Goal: Task Accomplishment & Management: Manage account settings

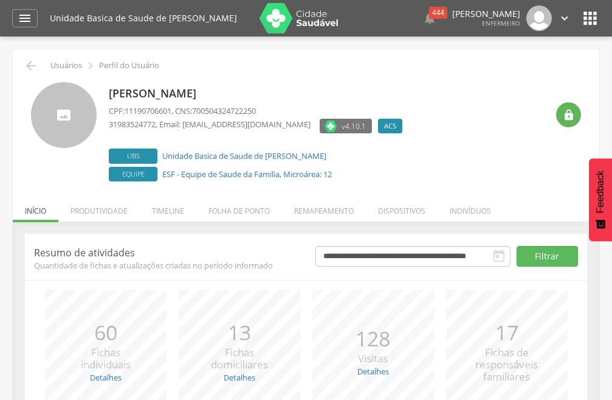
scroll to position [119, 0]
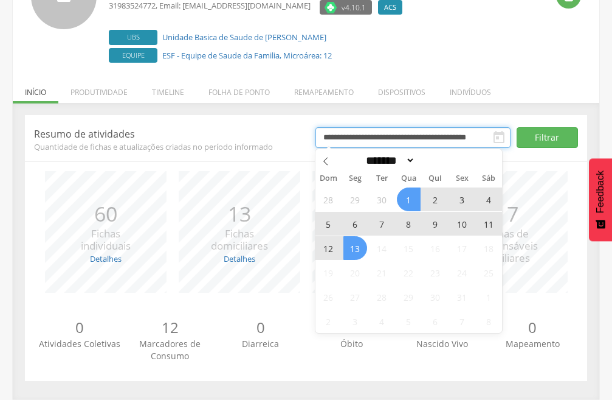
click at [369, 139] on input "**********" at bounding box center [414, 137] width 196 height 21
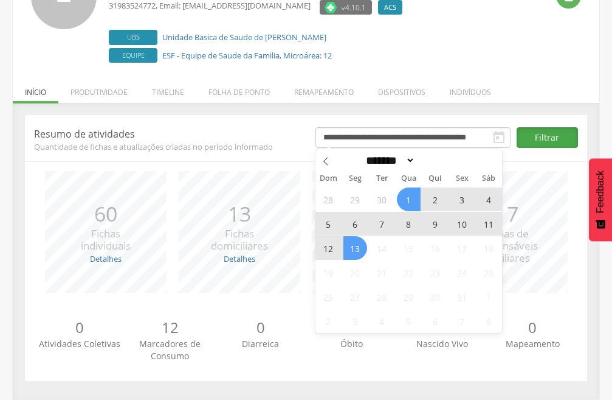
click at [558, 136] on button "Filtrar" at bounding box center [547, 137] width 61 height 21
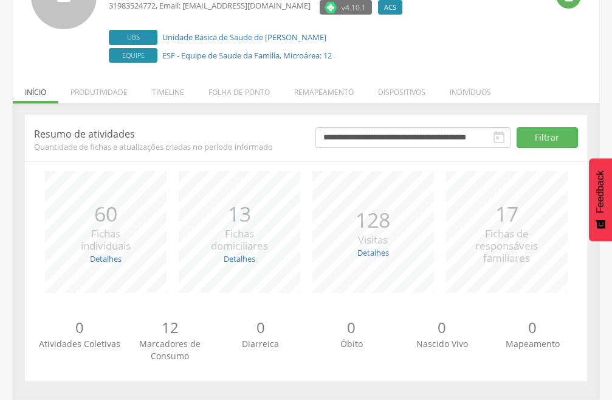
scroll to position [0, 0]
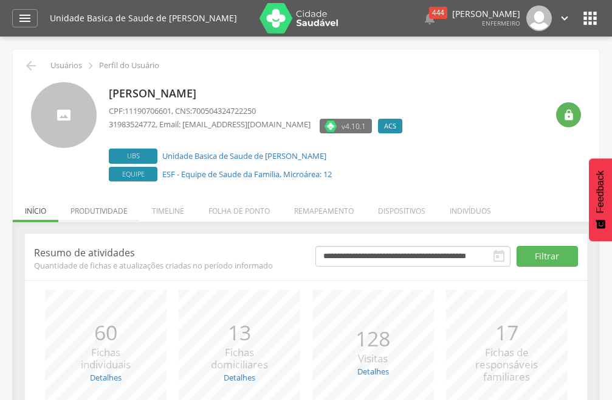
click at [116, 206] on li "Produtividade" at bounding box center [99, 207] width 82 height 29
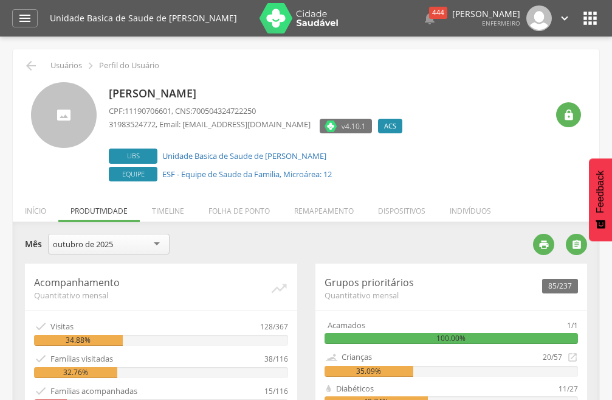
click at [116, 206] on ul "Início Produtividade Timeline Folha de ponto Remapeamento Gerenciar acesso Quar…" at bounding box center [306, 211] width 587 height 10
click at [170, 209] on li "Timeline" at bounding box center [168, 207] width 57 height 29
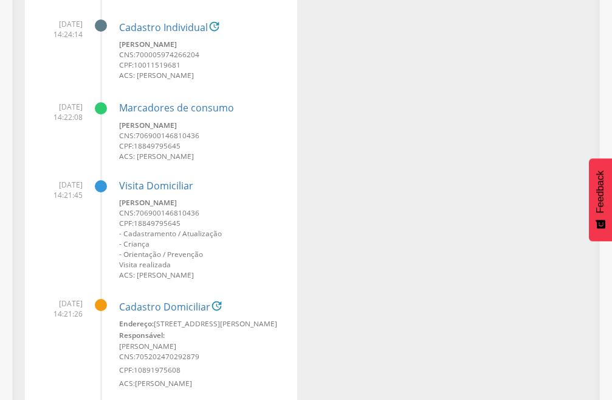
scroll to position [1825, 0]
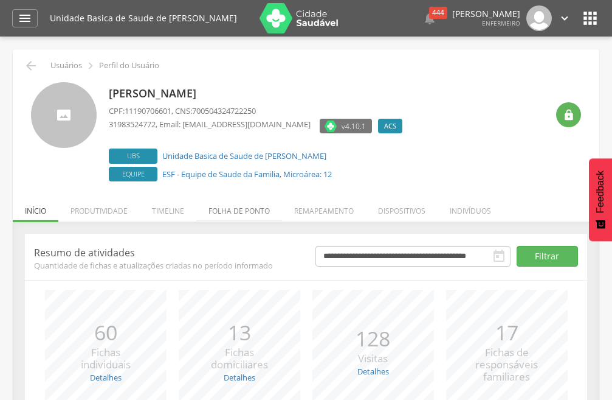
click at [226, 214] on li "Folha de ponto" at bounding box center [239, 207] width 86 height 29
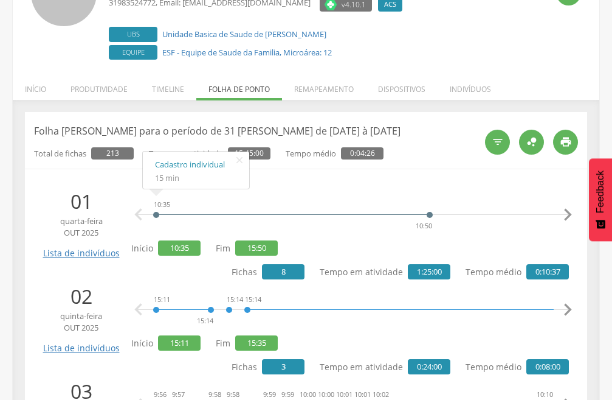
scroll to position [182, 0]
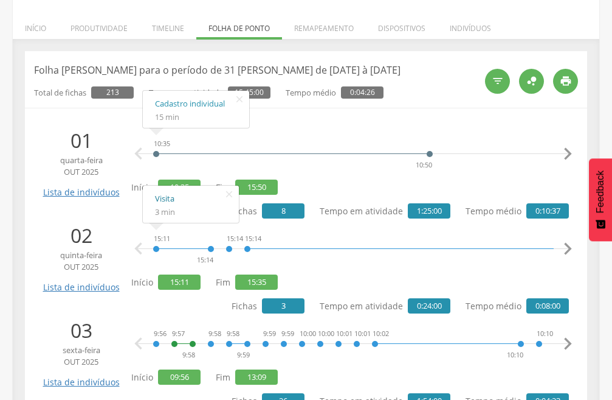
click at [167, 201] on link "Visita" at bounding box center [191, 198] width 72 height 15
click at [349, 232] on div at bounding box center [439, 240] width 383 height 18
click at [417, 210] on span "1:25:00" at bounding box center [429, 210] width 43 height 15
click at [323, 193] on icon "" at bounding box center [320, 194] width 19 height 17
click at [479, 136] on div "10:35 10:50 14:37 14:38 14:38 14:39 14:39 14:40 14:40 14:57 14:57 14:59 15:50 C…" at bounding box center [353, 154] width 432 height 36
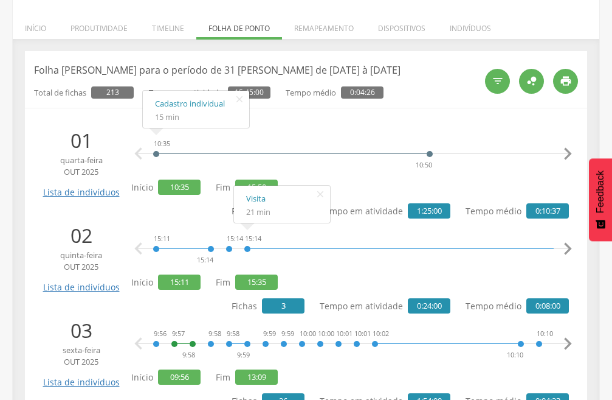
click at [366, 189] on div "10:35 10:50 14:37 14:38 14:38 14:39 14:39 14:40 14:40 14:57 14:57 14:59 15:50 C…" at bounding box center [350, 162] width 438 height 71
click at [319, 194] on icon "" at bounding box center [320, 194] width 19 height 17
click at [258, 196] on link "Visita" at bounding box center [282, 198] width 72 height 15
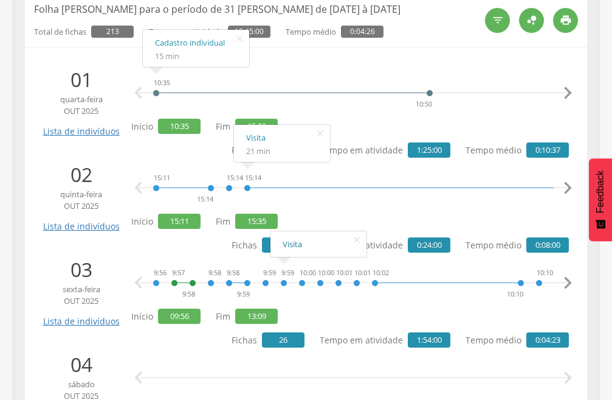
click at [294, 244] on link "Visita" at bounding box center [319, 244] width 72 height 15
click at [412, 265] on div "9:56 9:57 9:58 9:58 9:58 9:59 9:59 9:59 10:00 10:00 10:01 10:01 10:02 10:10 10:…" at bounding box center [353, 283] width 432 height 36
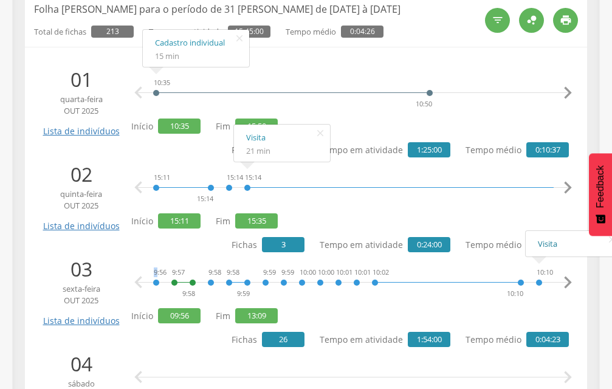
click at [546, 243] on link "Visita" at bounding box center [574, 244] width 72 height 15
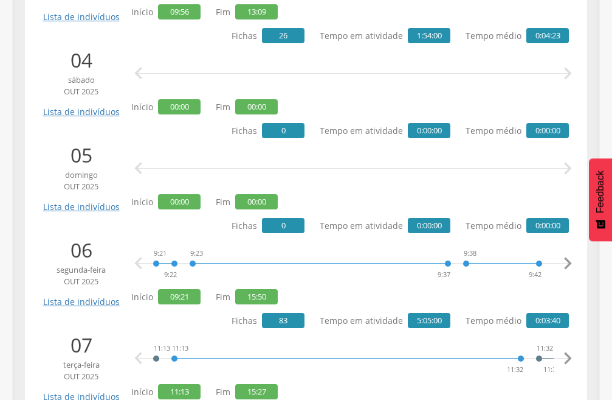
scroll to position [608, 0]
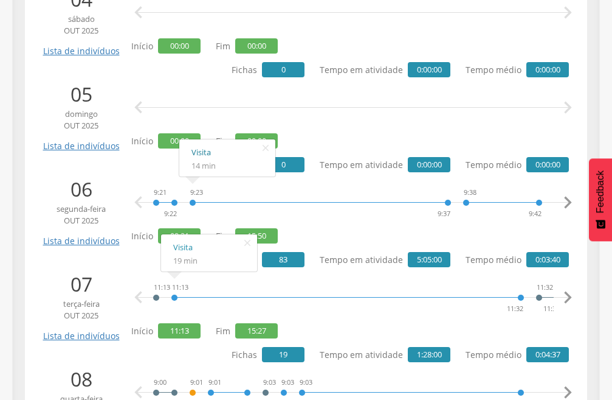
click at [207, 154] on link "Visita" at bounding box center [228, 152] width 72 height 15
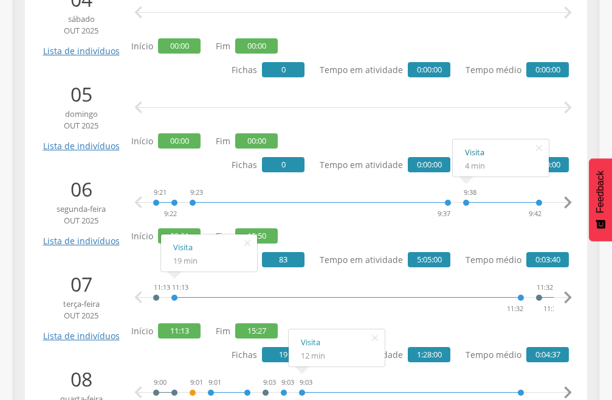
click at [470, 151] on link "Visita" at bounding box center [501, 152] width 72 height 15
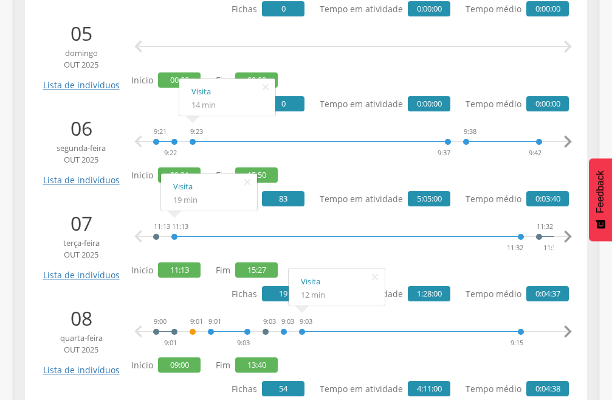
scroll to position [730, 0]
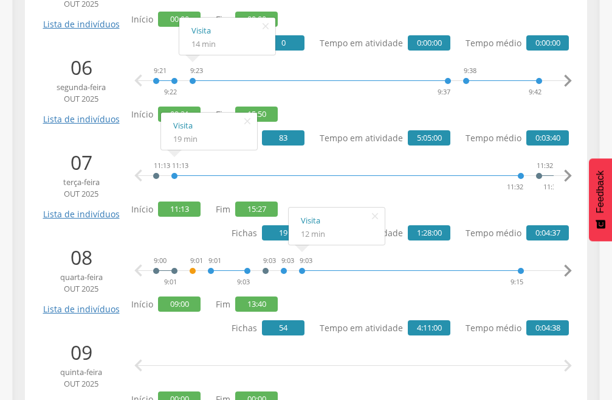
click at [333, 347] on div " " at bounding box center [353, 365] width 432 height 36
click at [304, 221] on link "Visita" at bounding box center [337, 220] width 72 height 15
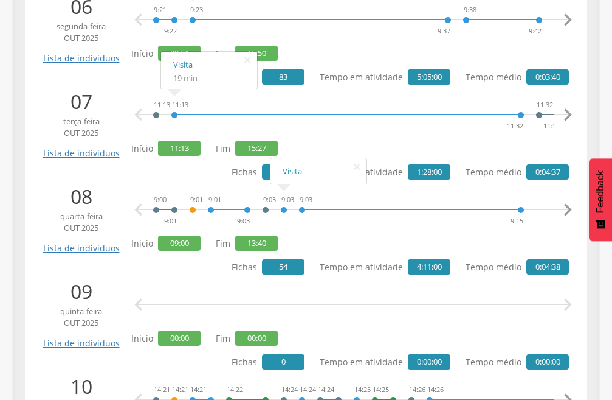
scroll to position [912, 0]
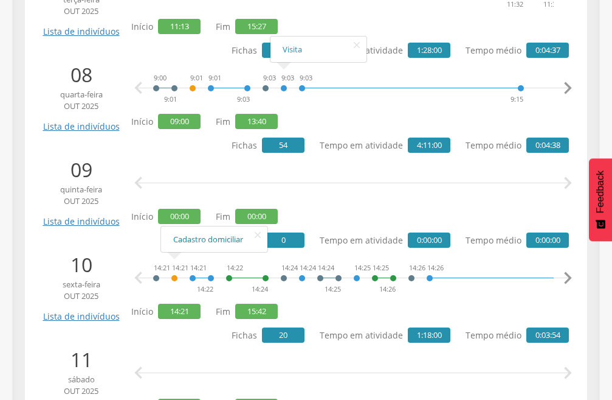
click at [198, 241] on link "Cadastro domiciliar" at bounding box center [214, 239] width 82 height 15
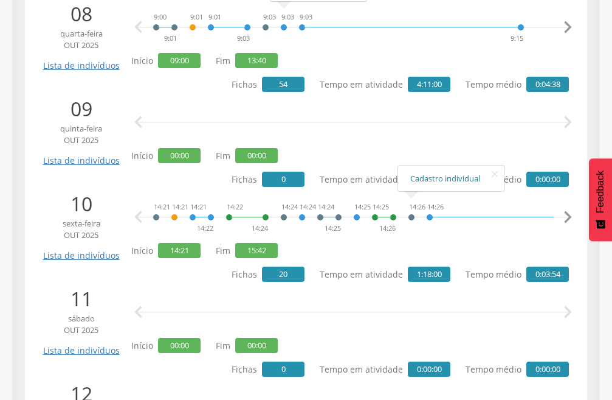
click at [429, 185] on link "Cadastro individual" at bounding box center [452, 178] width 82 height 15
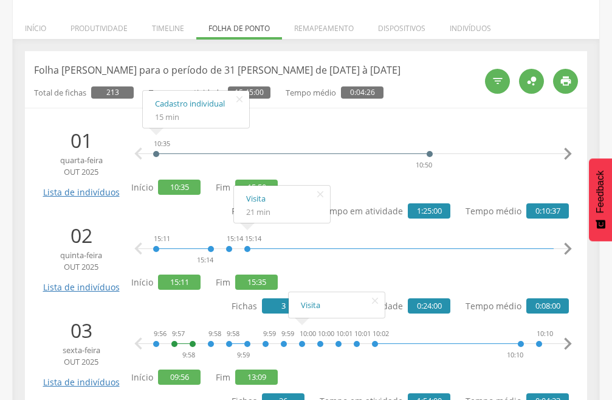
scroll to position [0, 0]
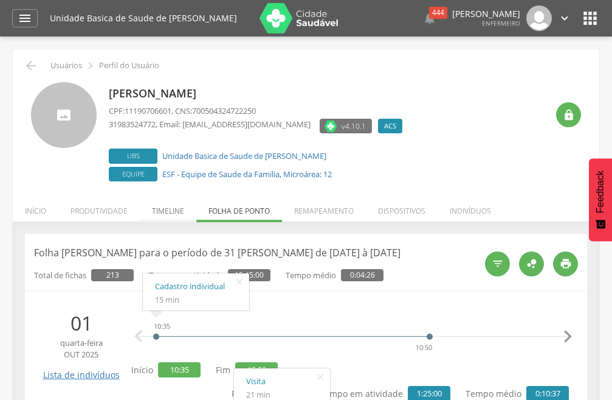
click at [179, 212] on li "Timeline" at bounding box center [168, 207] width 57 height 29
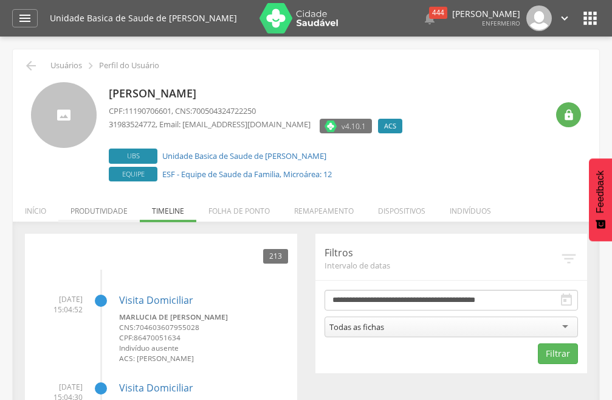
click at [117, 208] on li "Produtividade" at bounding box center [99, 207] width 82 height 29
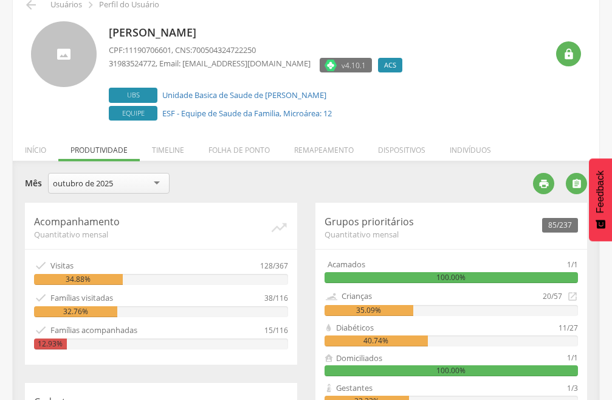
scroll to position [122, 0]
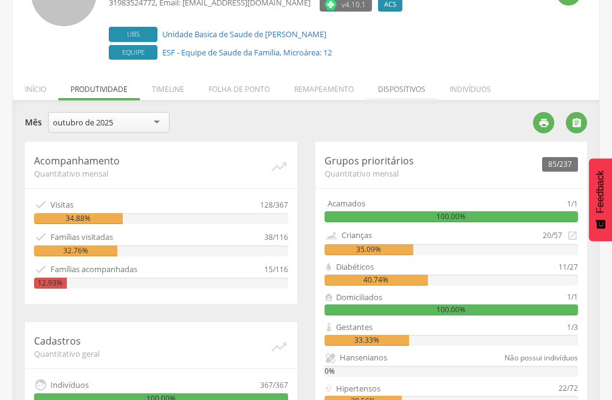
click at [408, 88] on li "Dispositivos" at bounding box center [402, 86] width 72 height 29
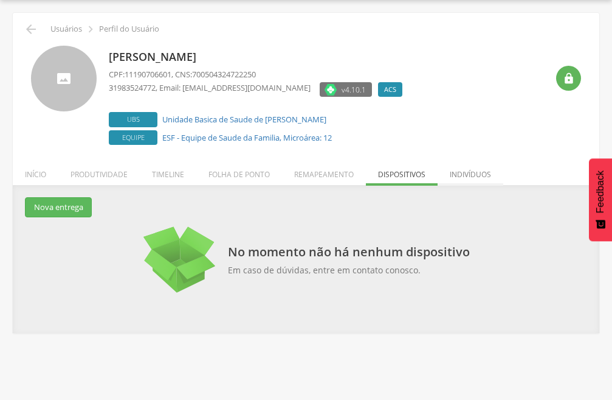
click at [477, 175] on li "Indivíduos" at bounding box center [471, 171] width 66 height 29
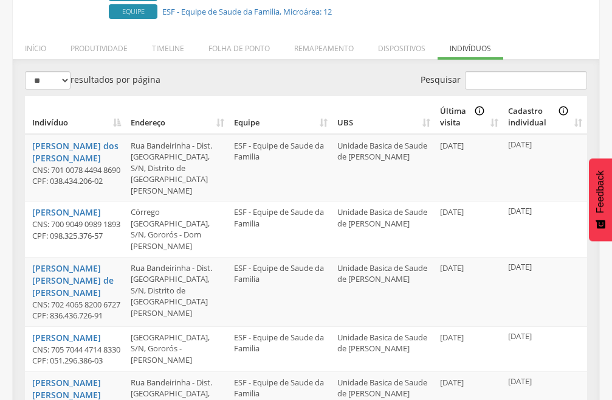
scroll to position [0, 0]
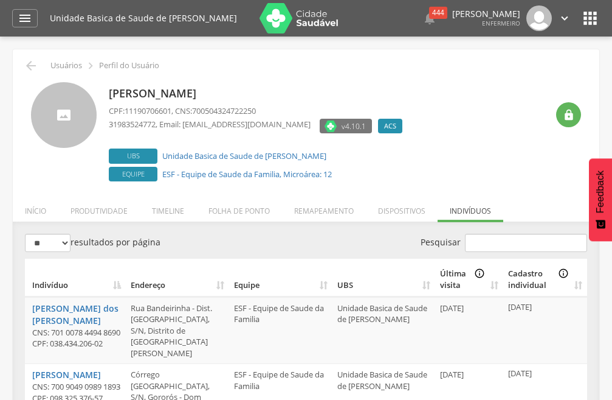
drag, startPoint x: 588, startPoint y: 15, endPoint x: 574, endPoint y: 19, distance: 15.2
click at [574, 19] on div "Unidade Basica de Saude de Dom Joaquim Esf Vida Nova  444  Lorem ipsum dolor …" at bounding box center [325, 18] width 550 height 36
click at [591, 17] on icon "" at bounding box center [590, 18] width 19 height 19
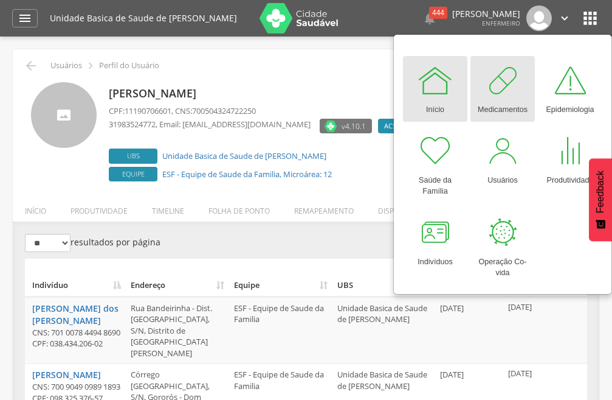
click at [491, 102] on div "Medicamentos" at bounding box center [503, 107] width 50 height 17
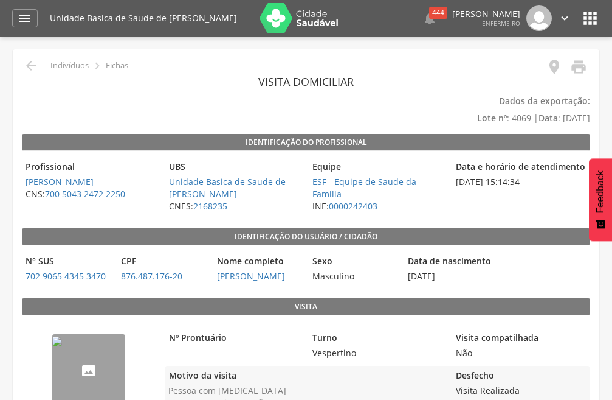
scroll to position [122, 0]
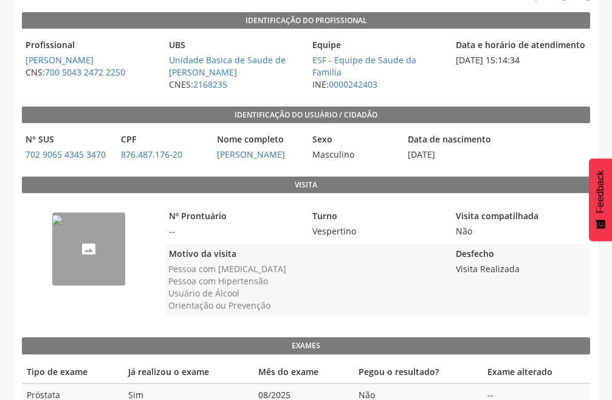
click at [62, 224] on img "--" at bounding box center [57, 220] width 10 height 10
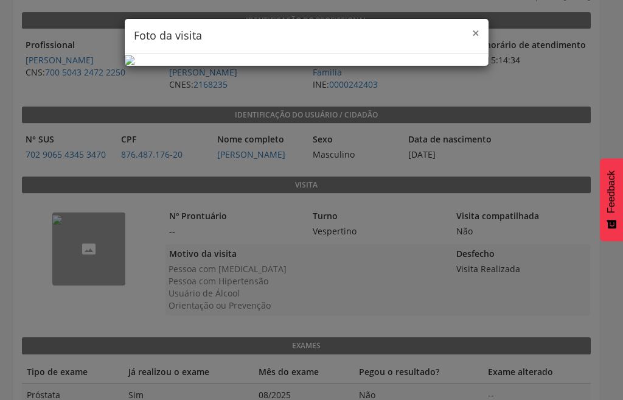
click at [472, 32] on span "×" at bounding box center [475, 32] width 7 height 17
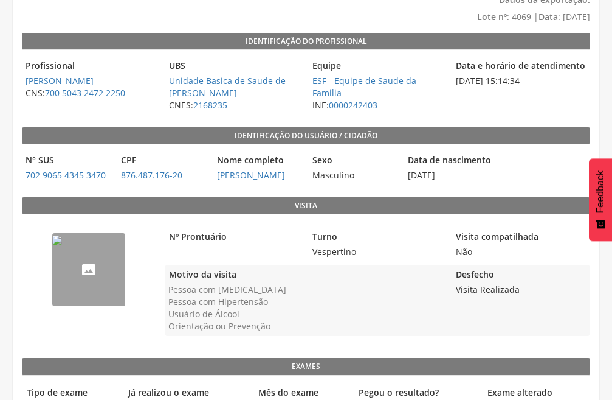
scroll to position [0, 0]
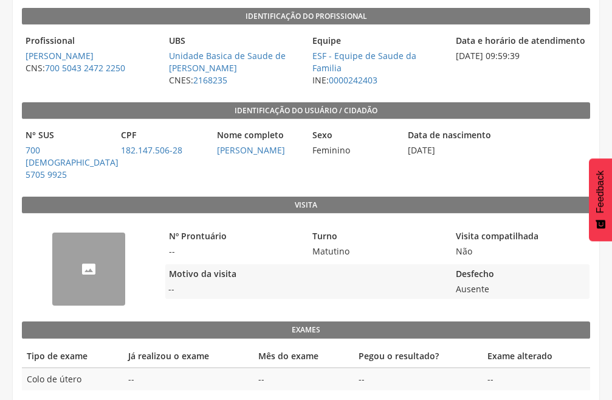
scroll to position [65, 0]
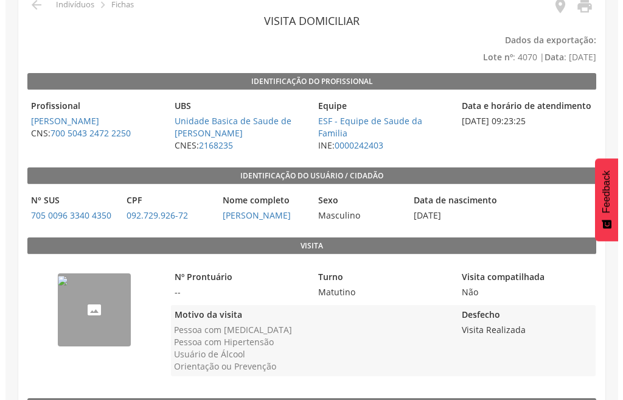
scroll to position [61, 0]
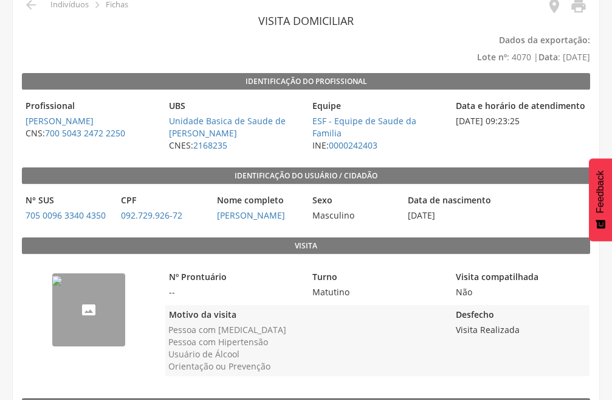
click at [62, 285] on img "--" at bounding box center [57, 281] width 10 height 10
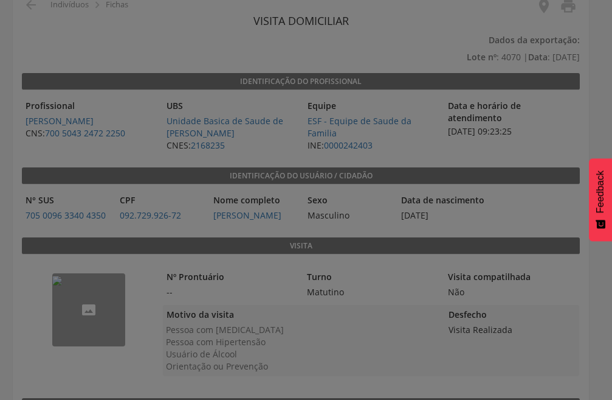
click at [112, 313] on div at bounding box center [306, 200] width 612 height 400
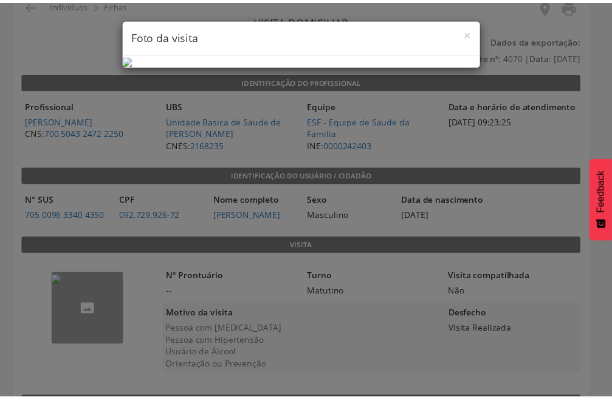
scroll to position [0, 0]
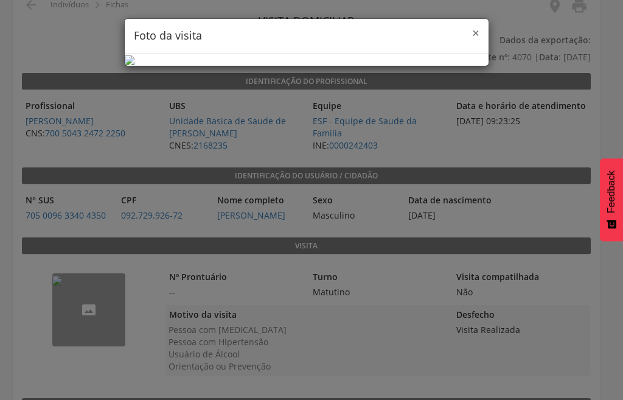
click at [472, 35] on span "×" at bounding box center [475, 32] width 7 height 17
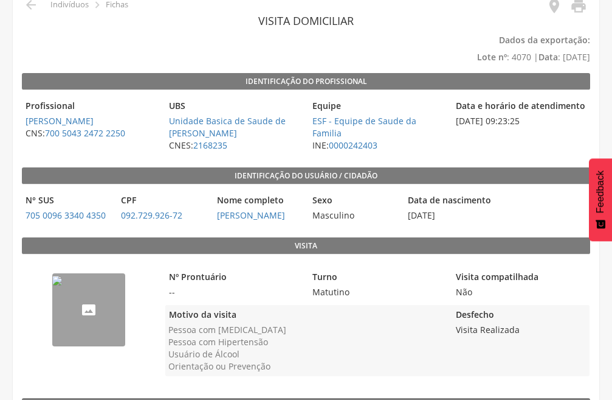
scroll to position [162, 0]
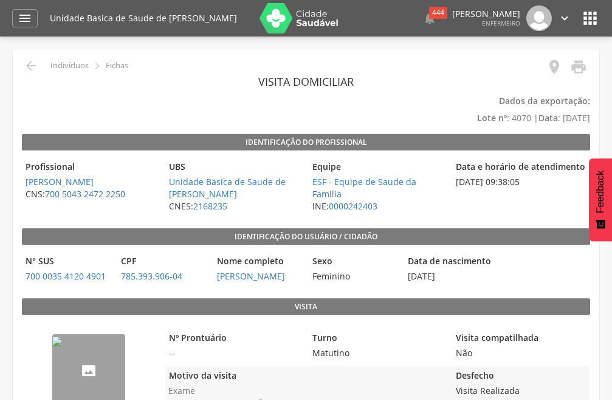
scroll to position [122, 0]
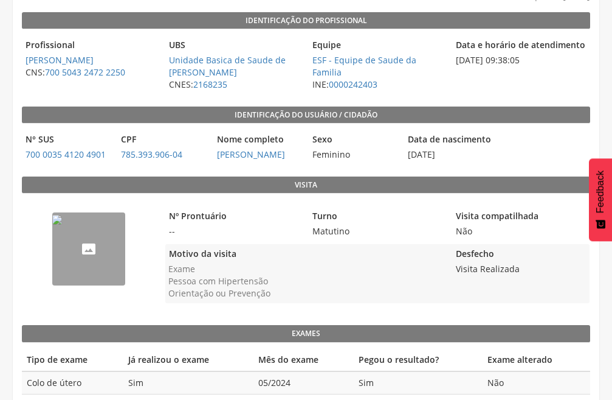
click at [62, 224] on img "--" at bounding box center [57, 220] width 10 height 10
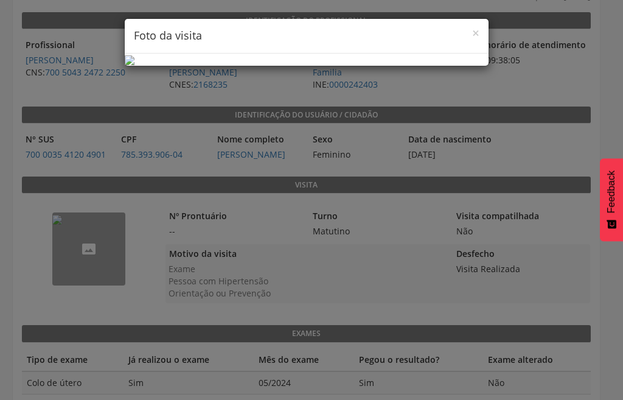
click at [134, 65] on img at bounding box center [130, 60] width 10 height 10
click at [465, 31] on h4 "Foto da visita" at bounding box center [306, 36] width 345 height 16
click at [472, 35] on span "×" at bounding box center [475, 32] width 7 height 17
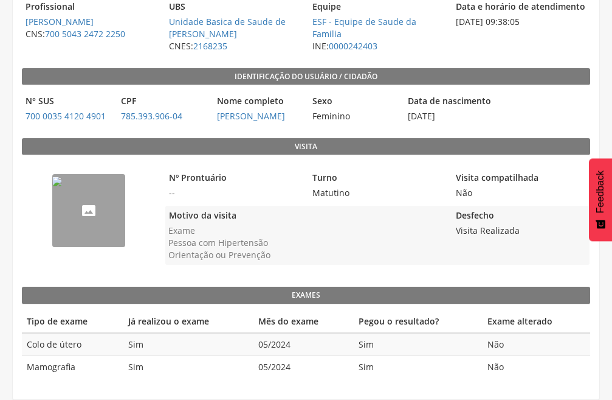
scroll to position [0, 0]
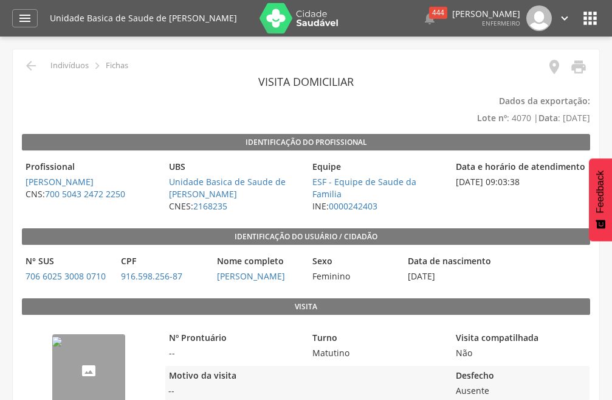
scroll to position [122, 0]
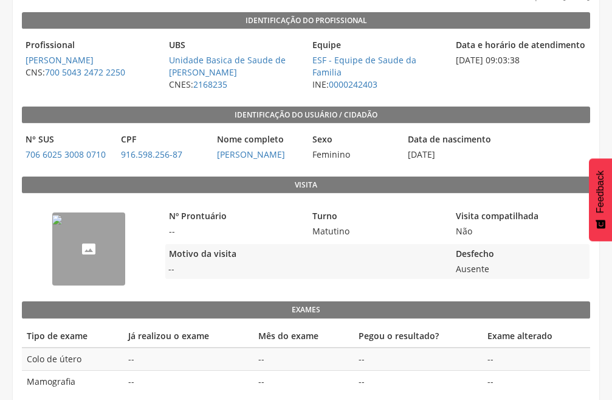
click at [62, 224] on img "--" at bounding box center [57, 220] width 10 height 10
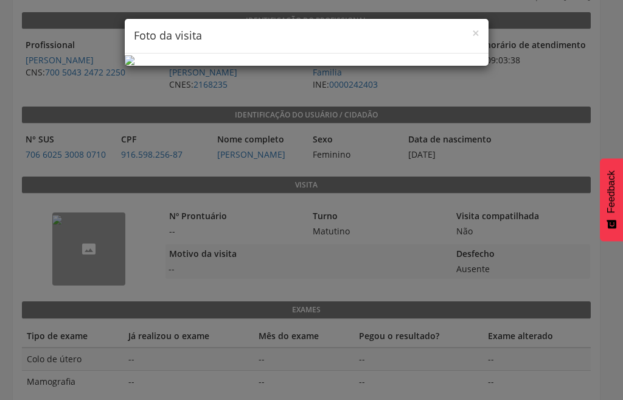
click at [466, 33] on h4 "Foto da visita" at bounding box center [306, 36] width 345 height 16
click at [472, 35] on span "×" at bounding box center [475, 32] width 7 height 17
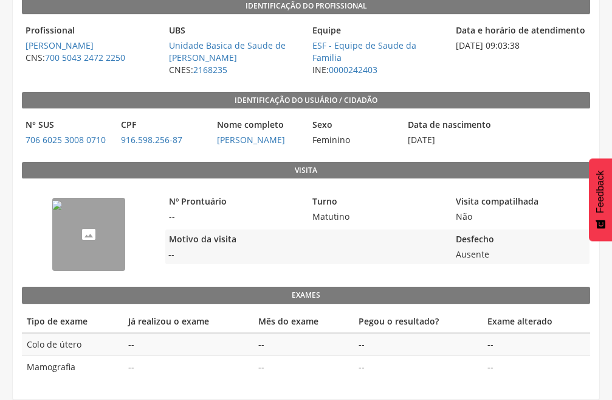
scroll to position [0, 0]
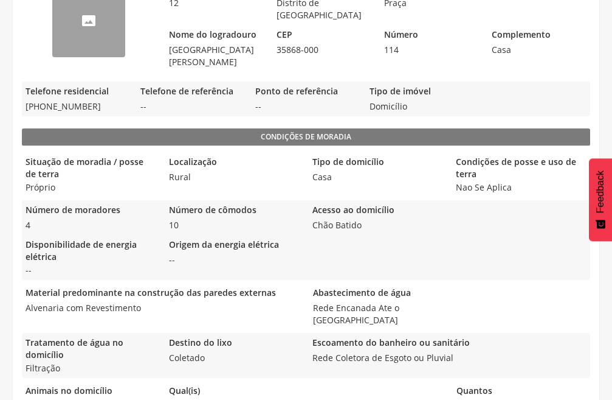
scroll to position [482, 0]
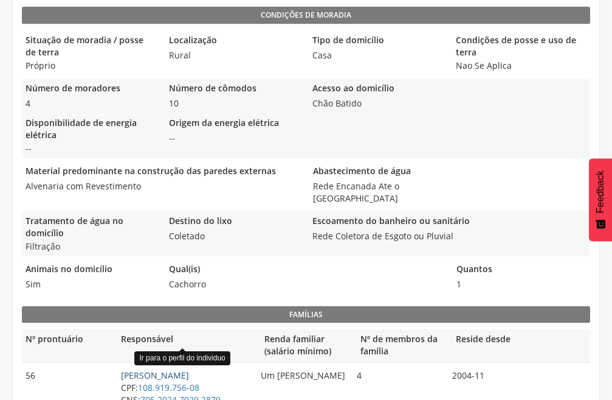
click at [189, 369] on link "[PERSON_NAME]" at bounding box center [155, 375] width 68 height 12
type input "**********"
